Goal: Transaction & Acquisition: Purchase product/service

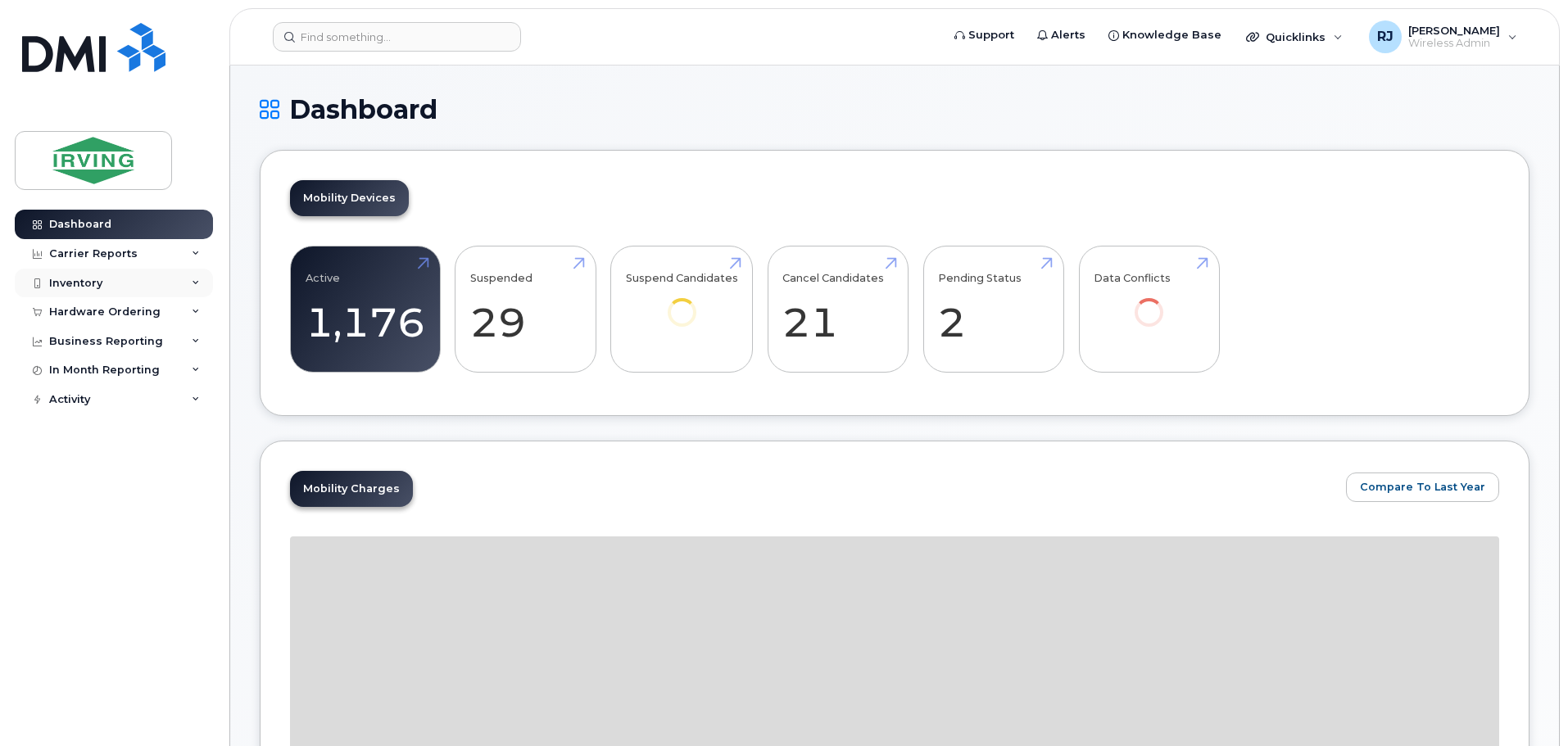
click at [91, 277] on div "Inventory" at bounding box center [76, 283] width 53 height 13
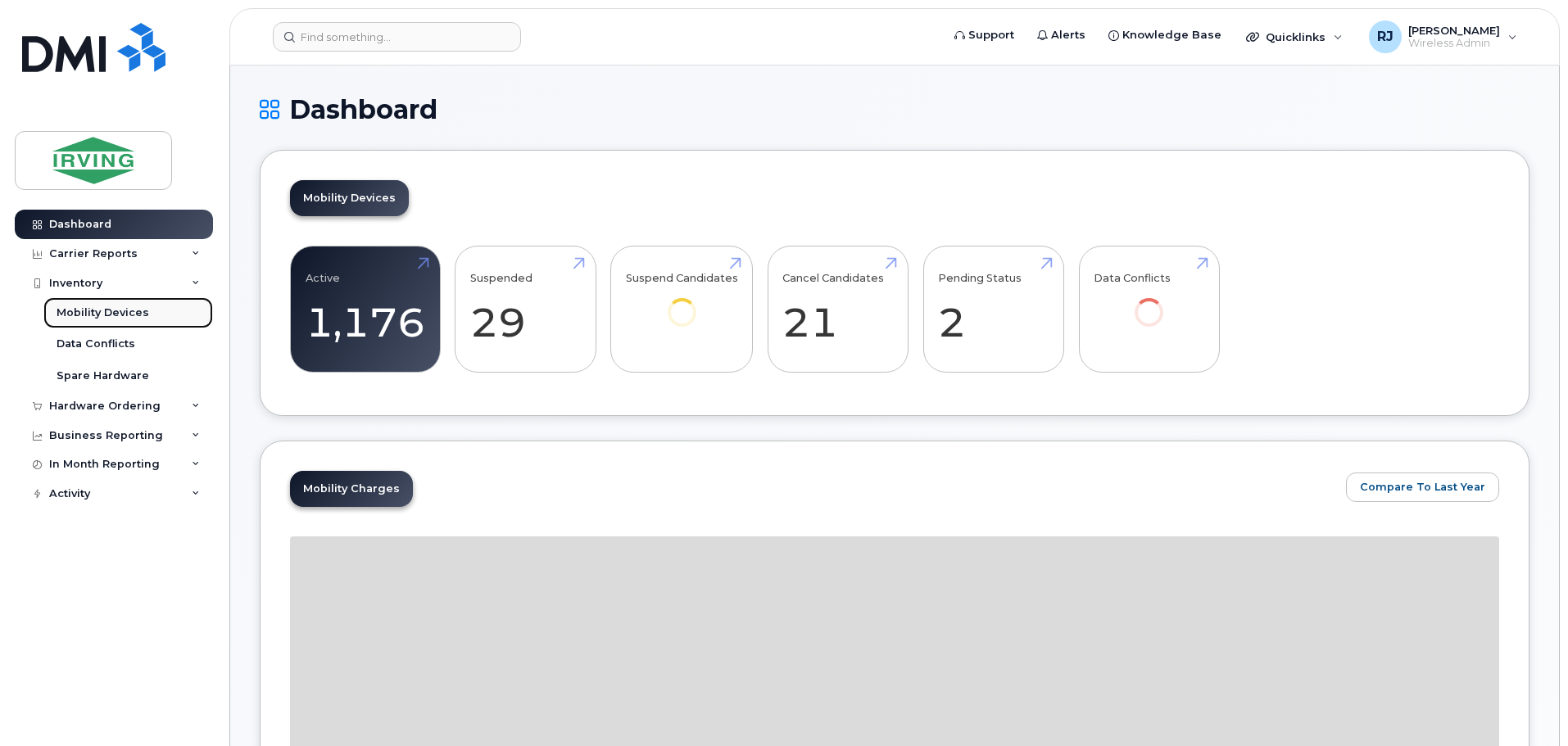
click at [106, 304] on link "Mobility Devices" at bounding box center [128, 313] width 170 height 31
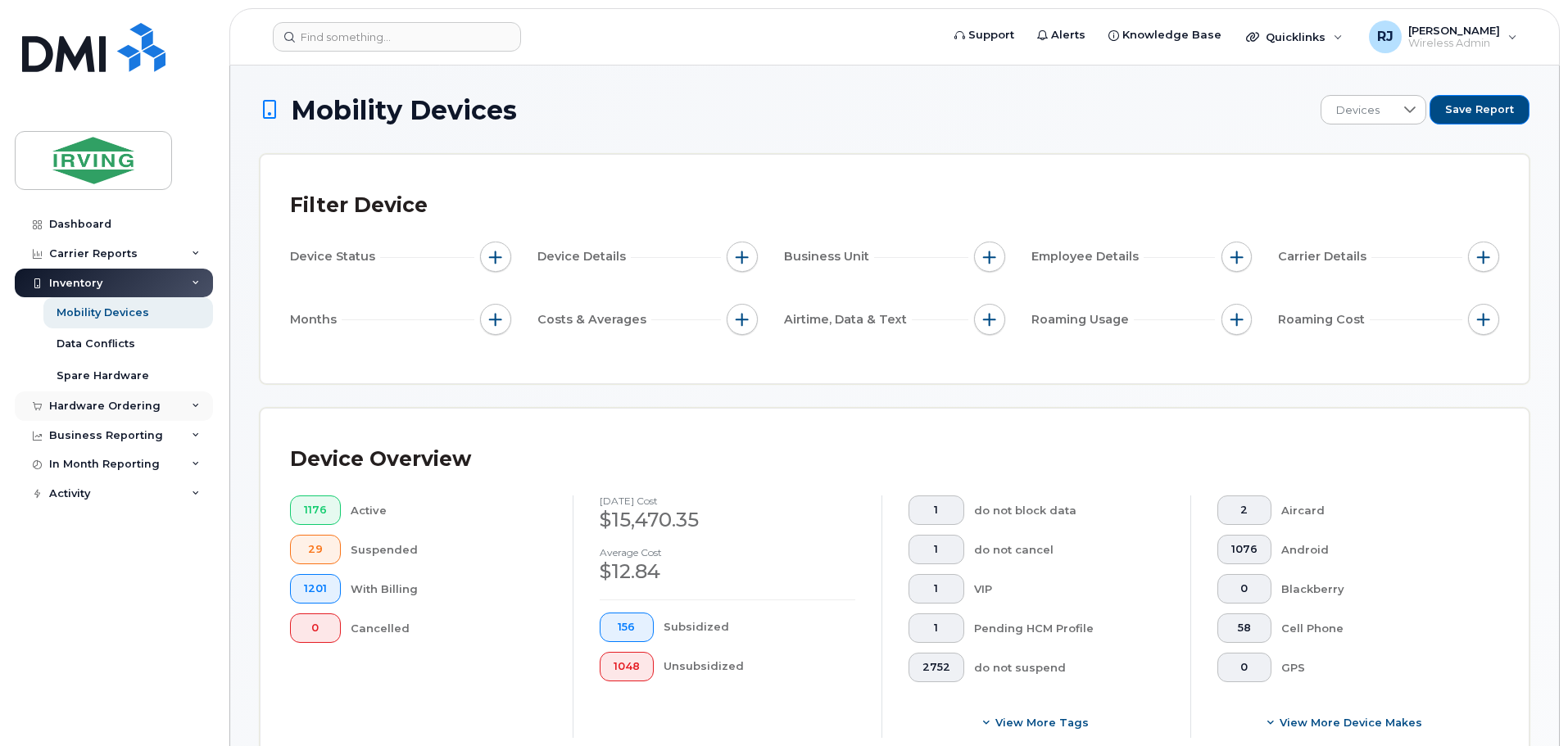
click at [126, 403] on div "Hardware Ordering" at bounding box center [105, 406] width 112 height 13
click at [123, 426] on link "Overview" at bounding box center [128, 437] width 170 height 31
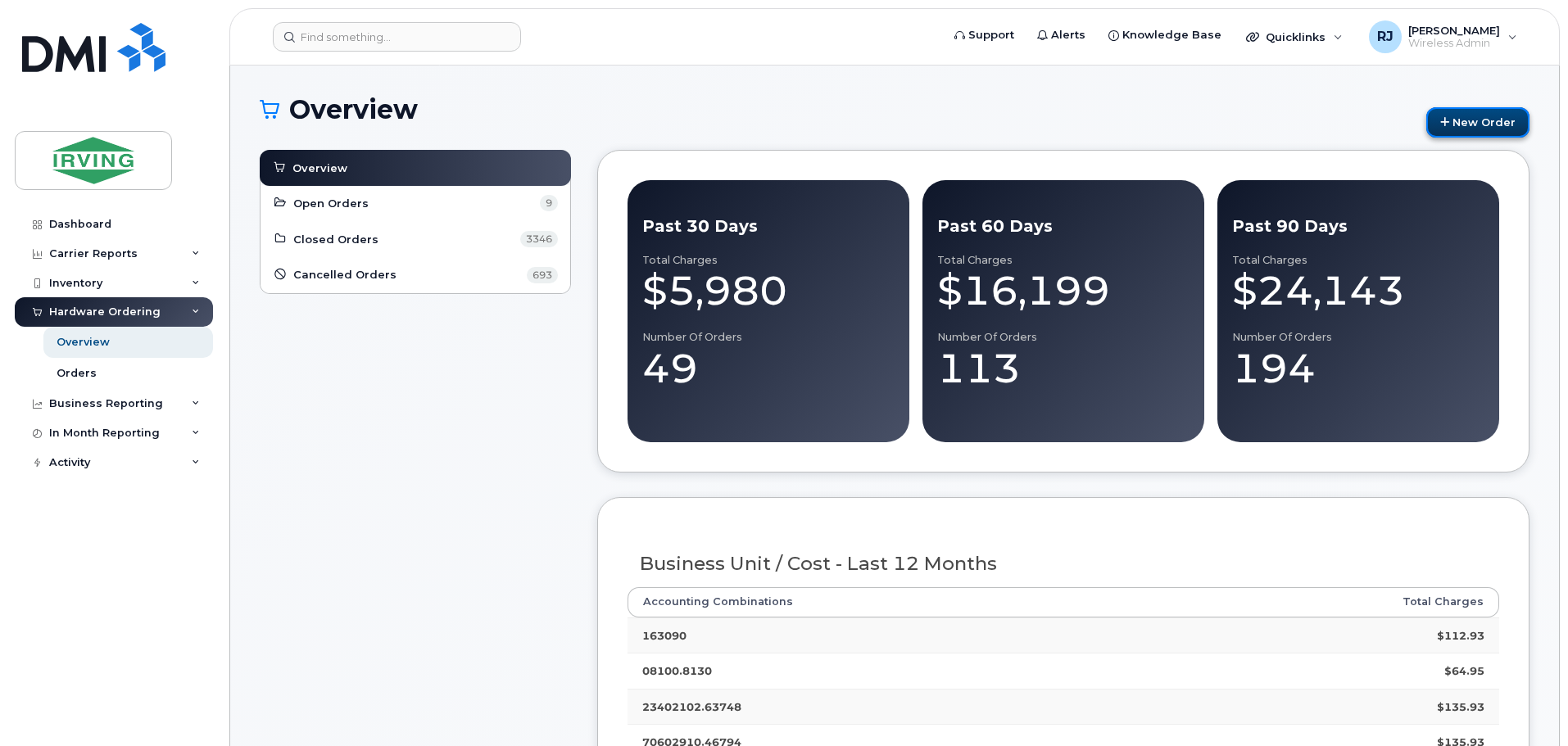
click at [1512, 125] on link "New Order" at bounding box center [1478, 122] width 103 height 30
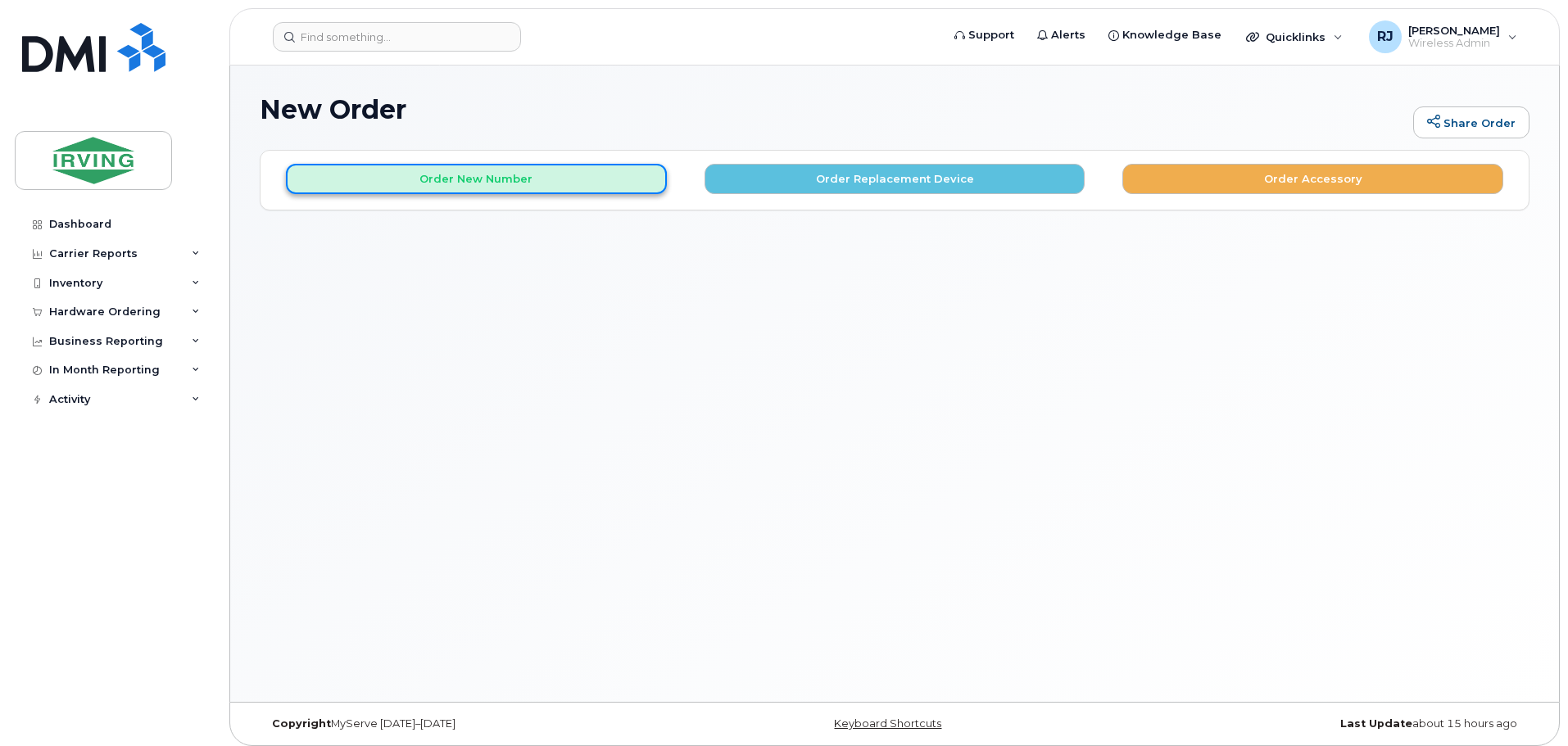
click at [586, 188] on button "Order New Number" at bounding box center [476, 179] width 381 height 30
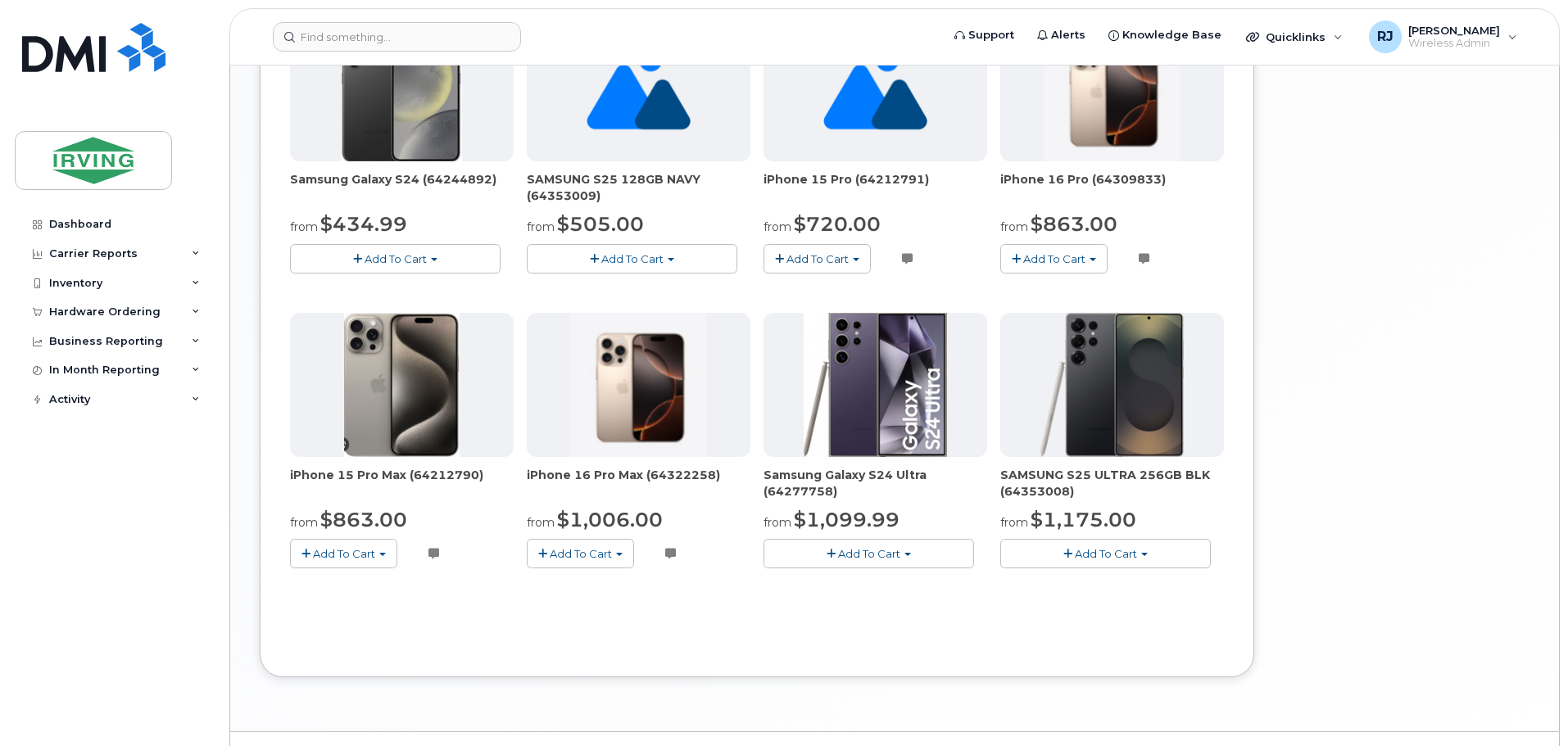
scroll to position [977, 0]
